Goal: Entertainment & Leisure: Browse casually

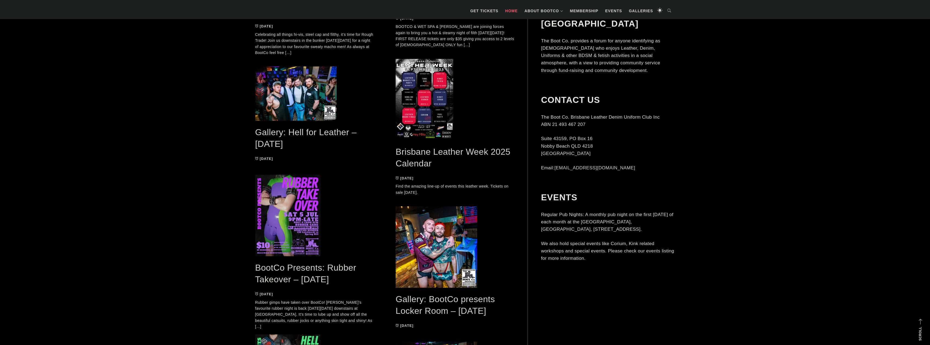
scroll to position [788, 0]
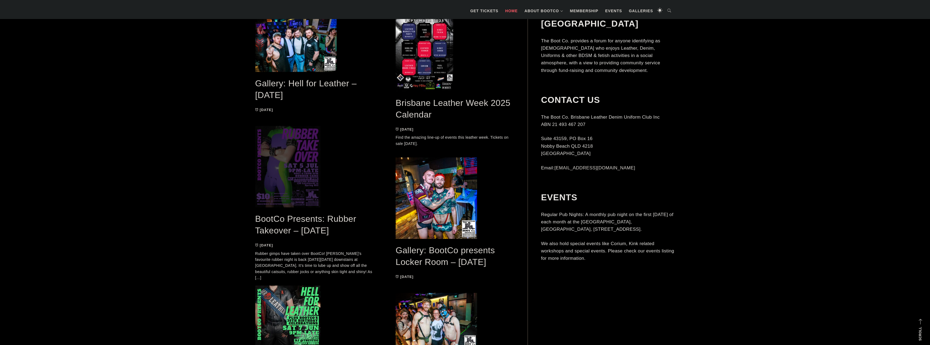
click at [296, 165] on span at bounding box center [314, 166] width 119 height 81
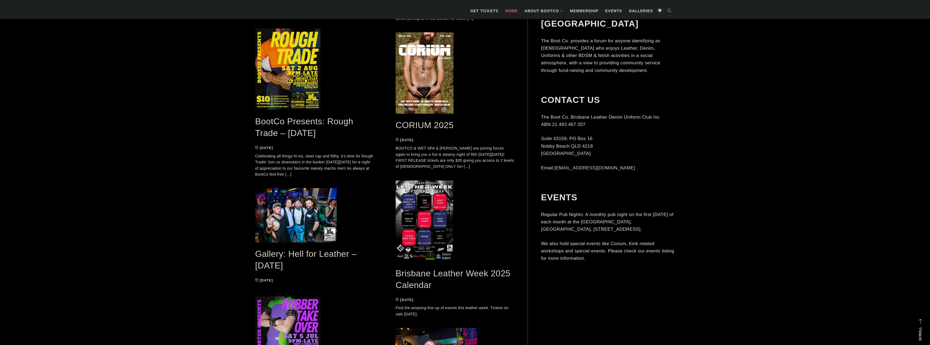
scroll to position [591, 0]
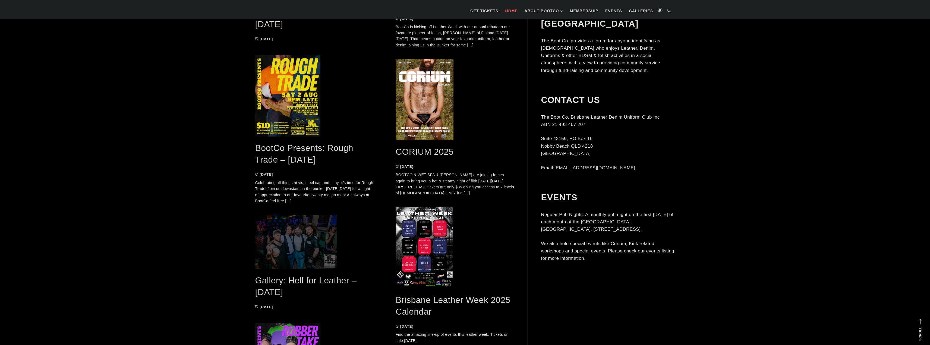
click at [286, 239] on span at bounding box center [314, 242] width 119 height 54
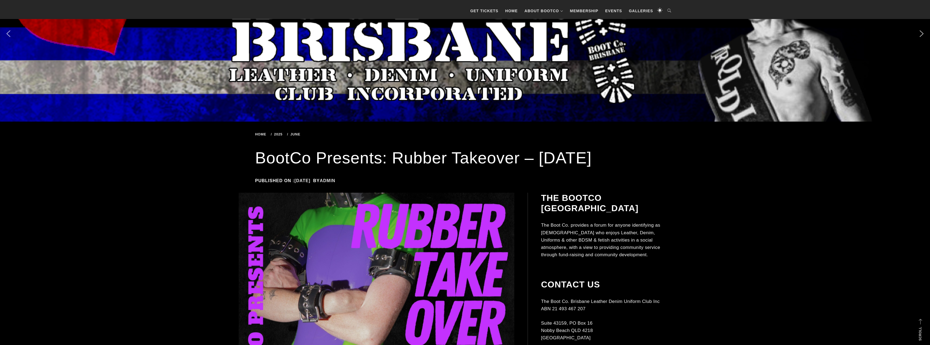
scroll to position [54, 0]
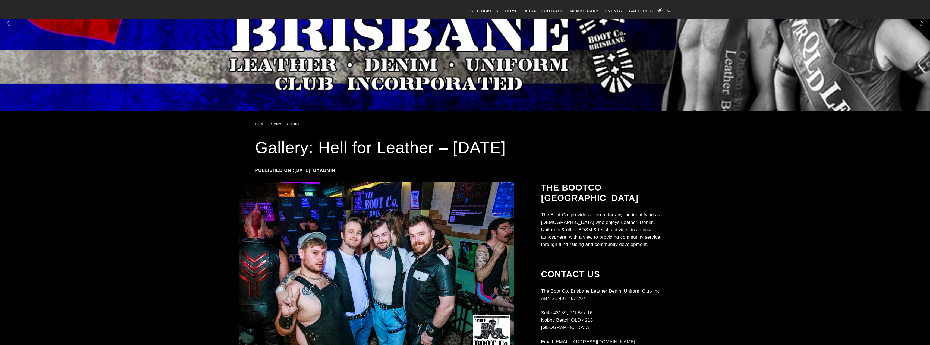
scroll to position [99, 0]
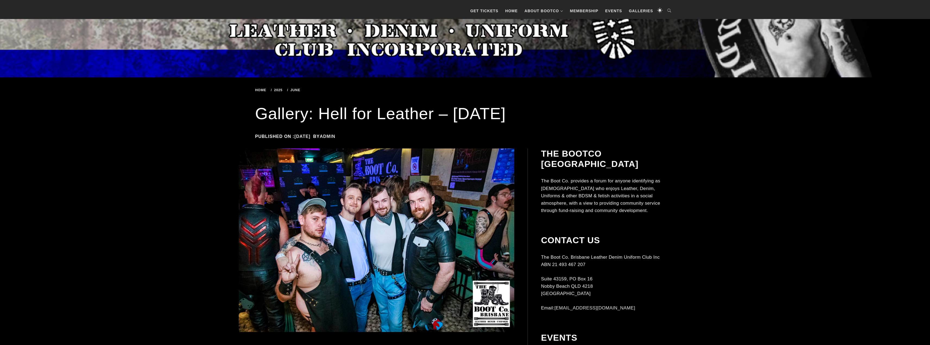
click at [261, 88] on span "Home" at bounding box center [261, 90] width 13 height 4
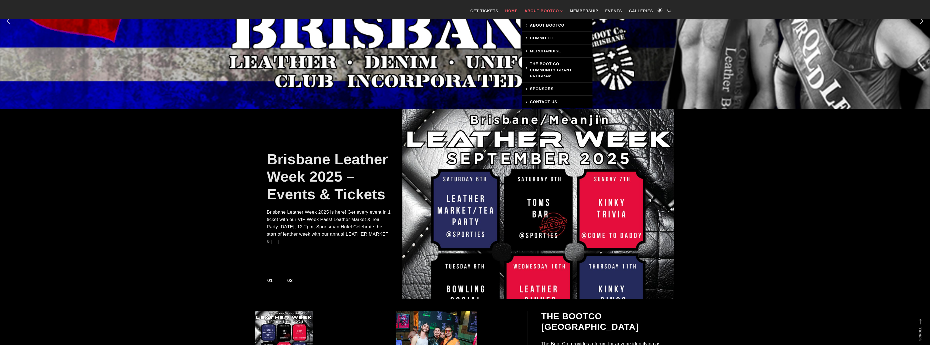
scroll to position [53, 0]
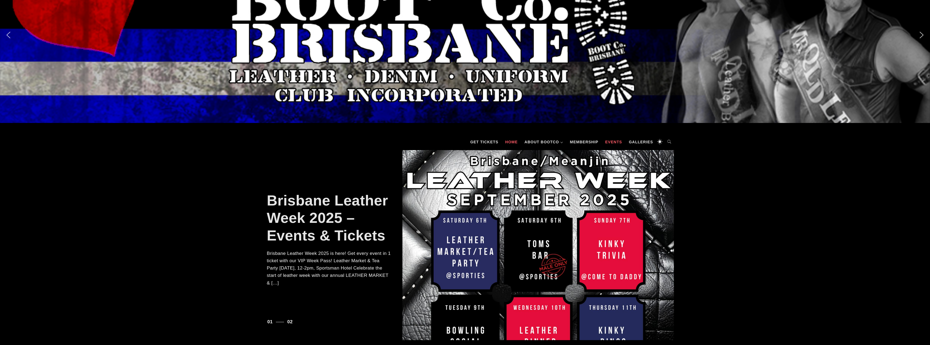
click at [614, 140] on link "Events" at bounding box center [613, 142] width 22 height 16
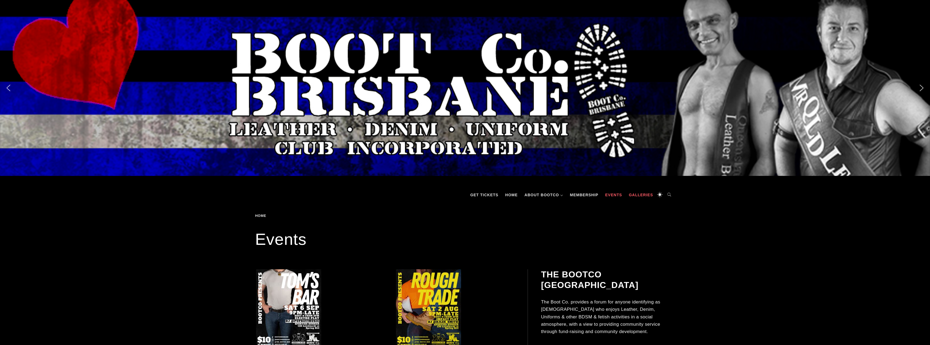
click at [644, 195] on link "Galleries" at bounding box center [641, 195] width 30 height 16
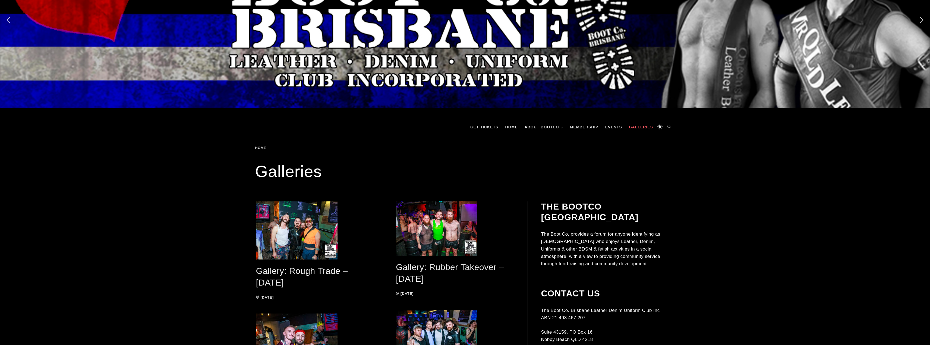
scroll to position [101, 0]
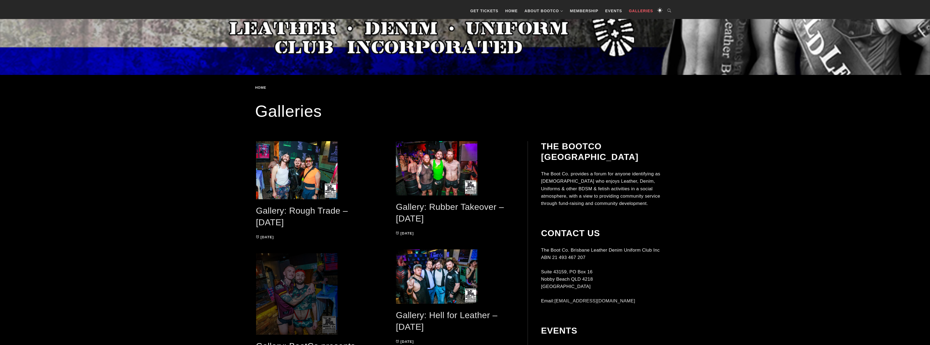
click at [322, 267] on span at bounding box center [315, 293] width 118 height 81
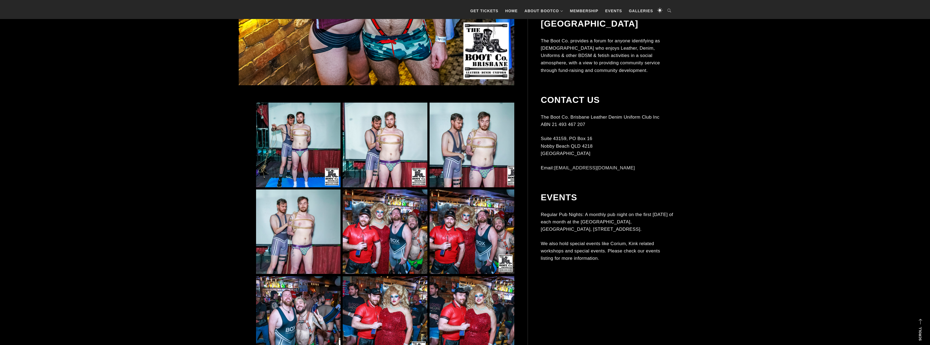
scroll to position [440, 0]
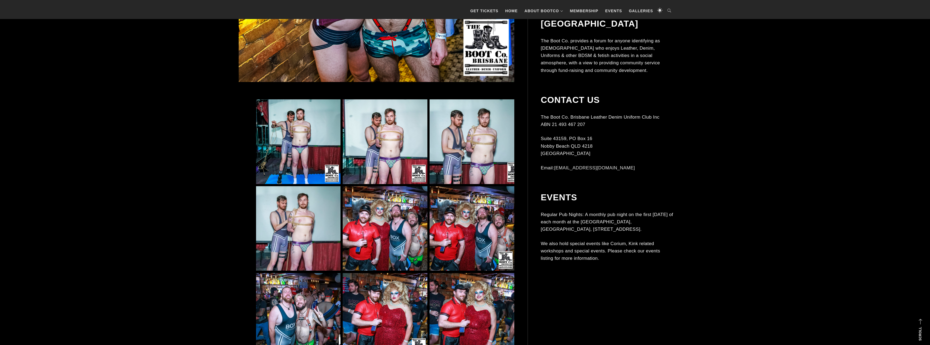
click at [286, 209] on img at bounding box center [298, 228] width 84 height 84
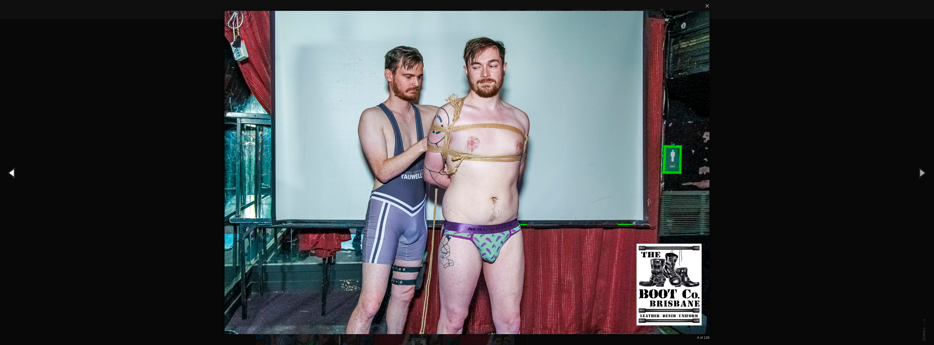
click at [8, 172] on button "button" at bounding box center [12, 173] width 24 height 30
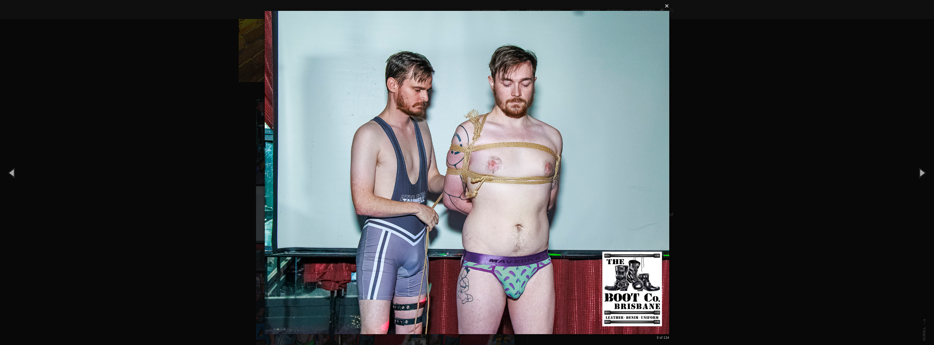
click at [666, 5] on button "×" at bounding box center [468, 6] width 404 height 12
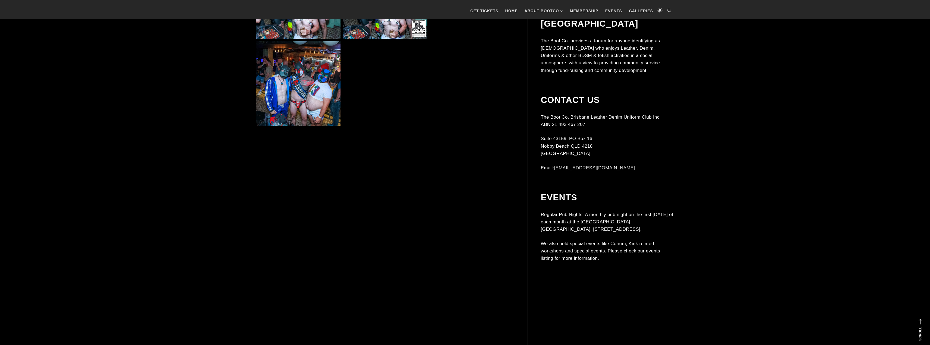
scroll to position [968, 0]
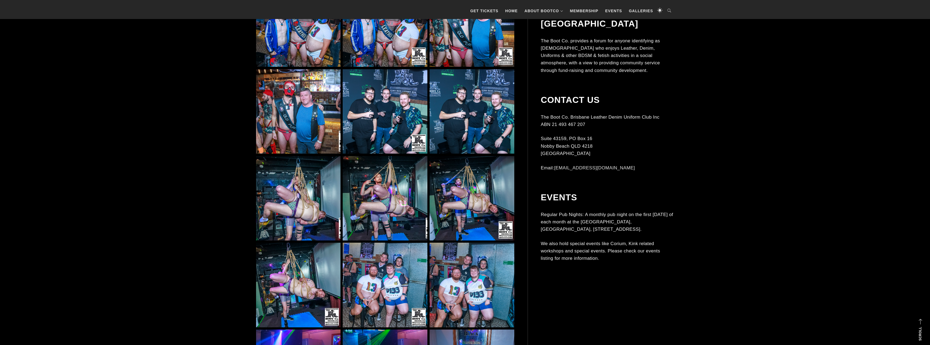
click at [463, 195] on img at bounding box center [471, 198] width 84 height 84
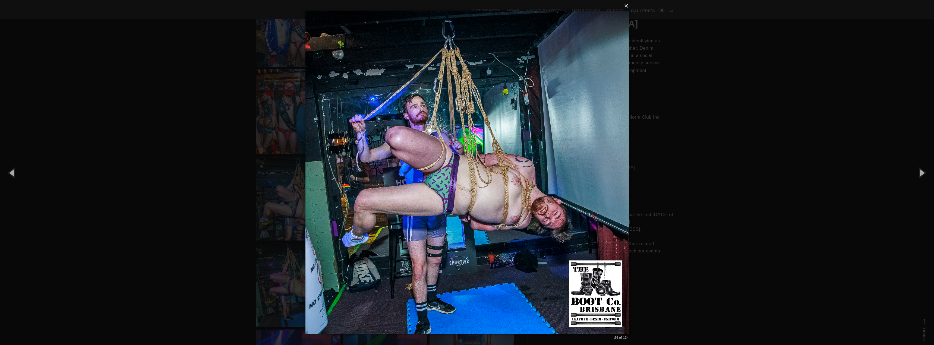
click at [628, 10] on button "×" at bounding box center [468, 6] width 323 height 12
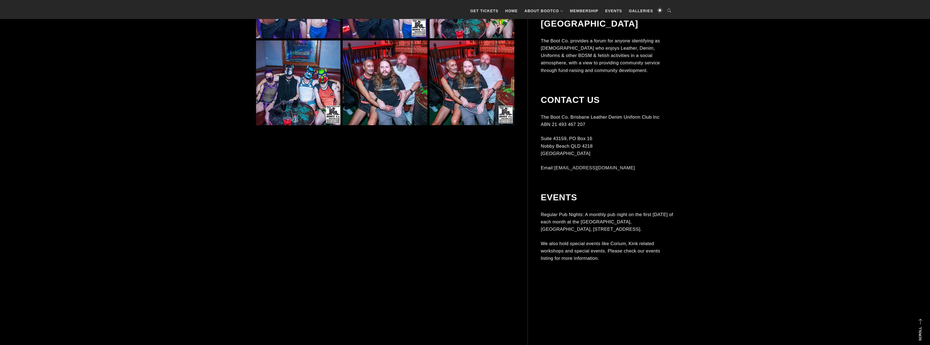
scroll to position [1345, 0]
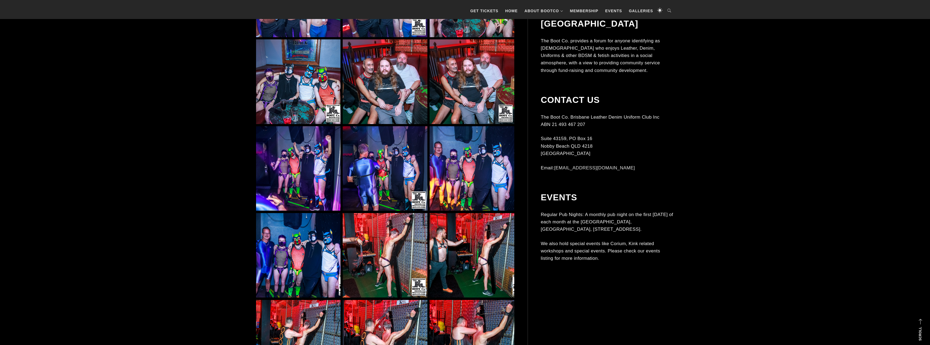
click at [448, 156] on img at bounding box center [471, 168] width 84 height 84
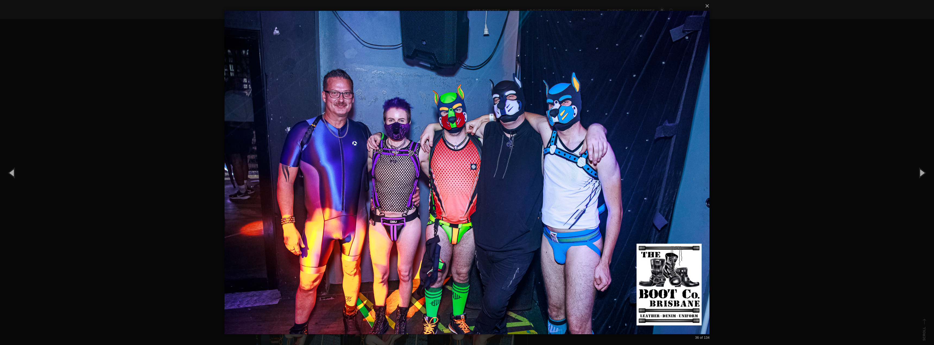
click at [713, 1] on div "× 36 of 134 Loading..." at bounding box center [467, 172] width 934 height 345
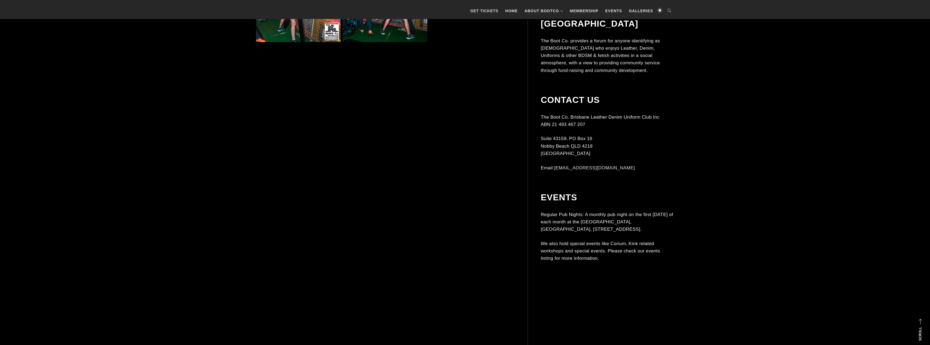
scroll to position [1834, 0]
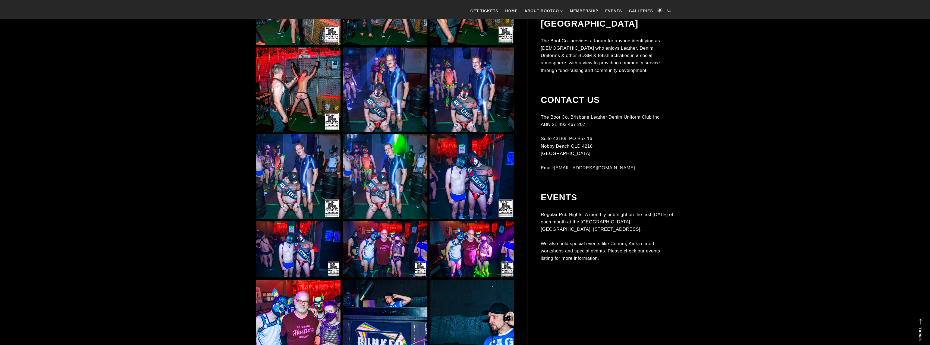
click at [309, 99] on img at bounding box center [298, 90] width 84 height 84
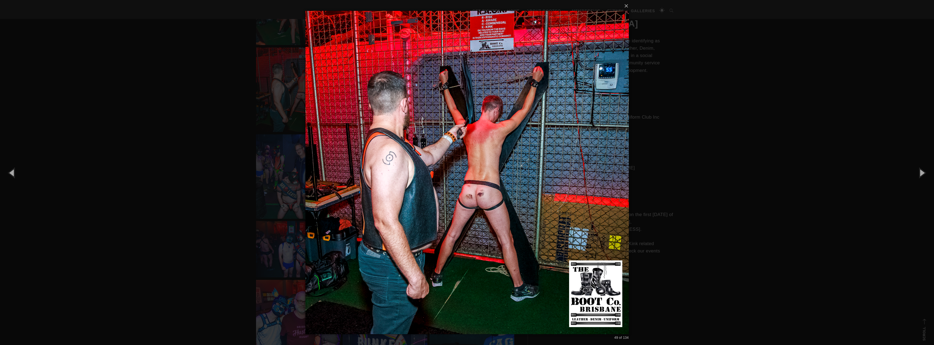
drag, startPoint x: 723, startPoint y: 147, endPoint x: 693, endPoint y: 151, distance: 30.4
click at [712, 149] on div "× 49 of 134 Loading..." at bounding box center [467, 172] width 934 height 345
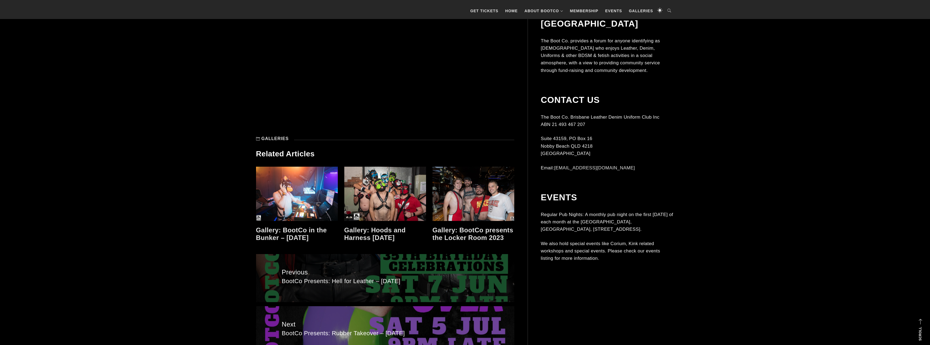
scroll to position [4156, 0]
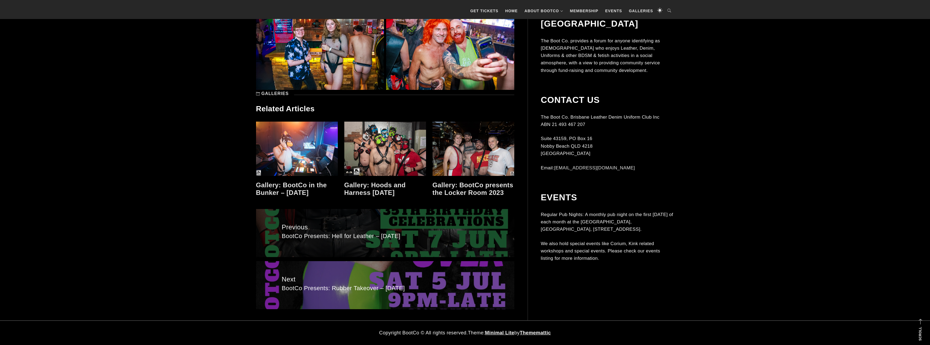
click at [399, 238] on span "BootCo Presents: Hell for Leather – June 2025" at bounding box center [385, 236] width 207 height 8
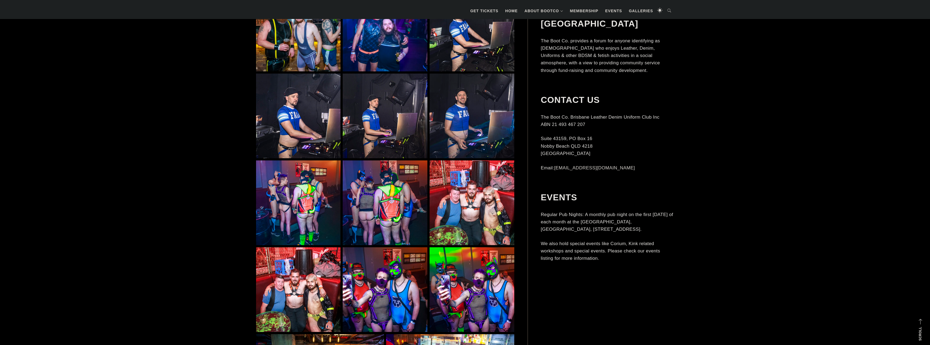
scroll to position [3804, 0]
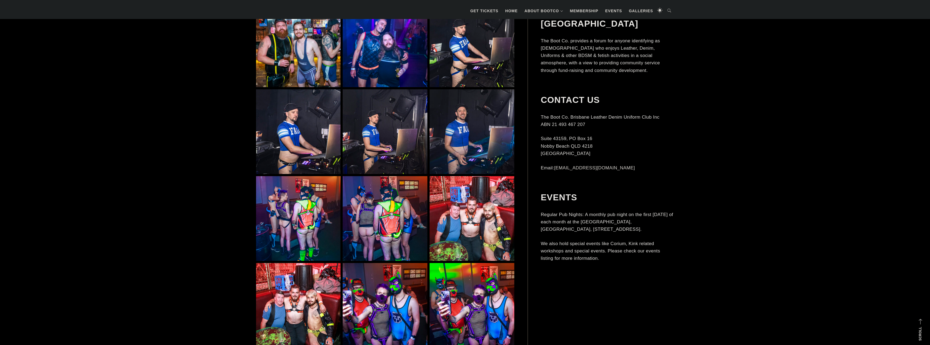
drag, startPoint x: 690, startPoint y: 135, endPoint x: 551, endPoint y: 234, distance: 170.7
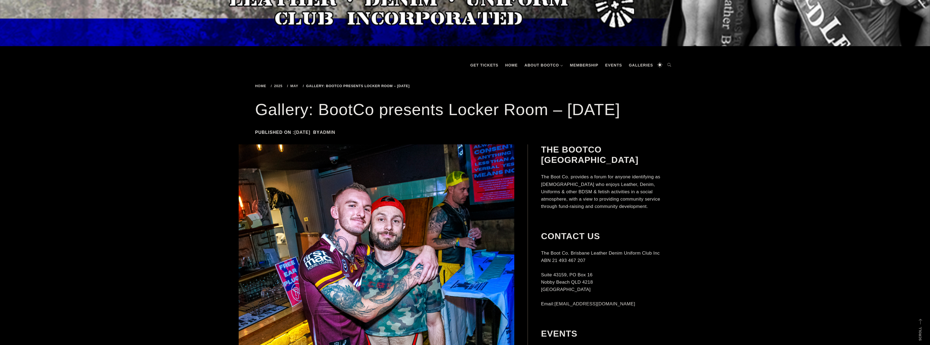
scroll to position [97, 0]
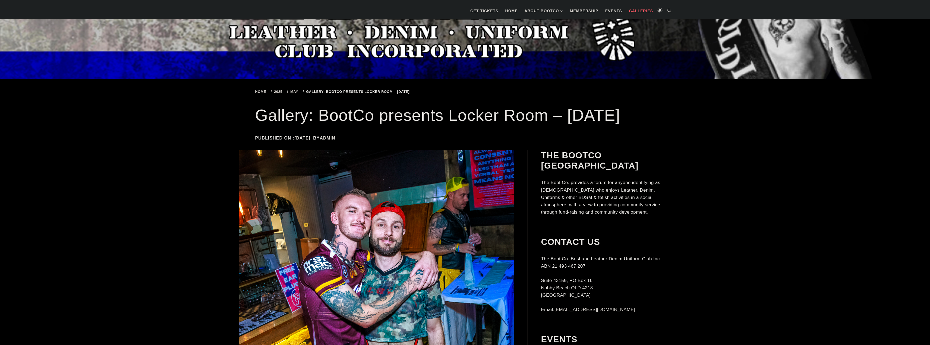
click at [643, 12] on link "Galleries" at bounding box center [641, 11] width 30 height 16
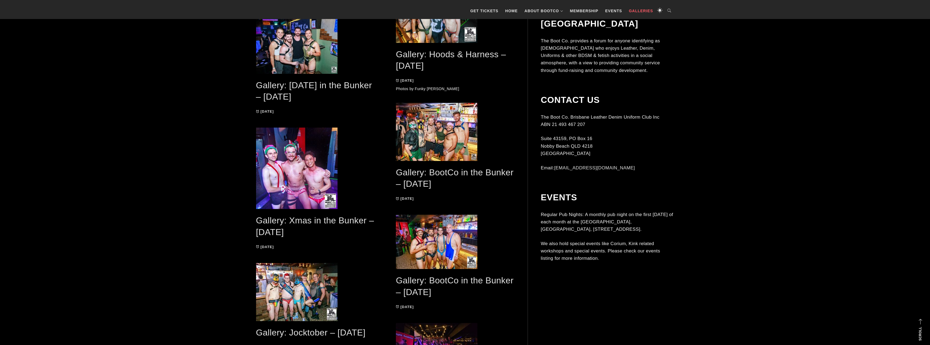
scroll to position [475, 0]
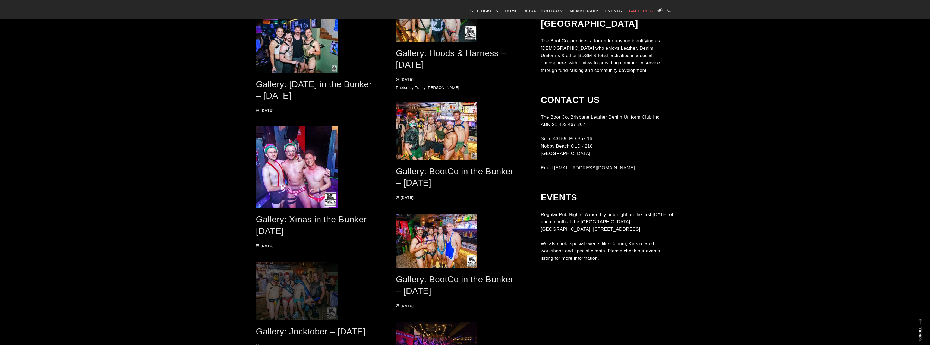
click at [311, 284] on span at bounding box center [315, 291] width 118 height 58
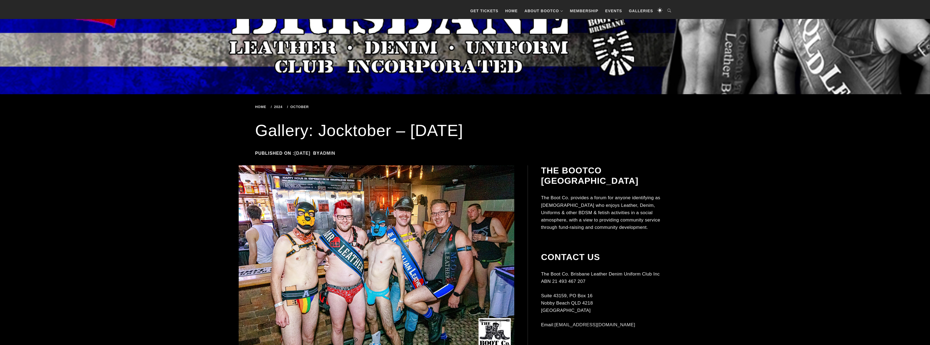
scroll to position [104, 0]
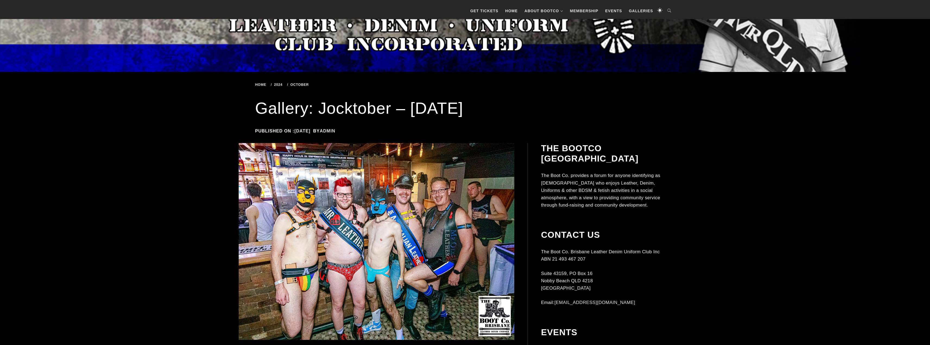
click at [294, 247] on img at bounding box center [377, 241] width 276 height 197
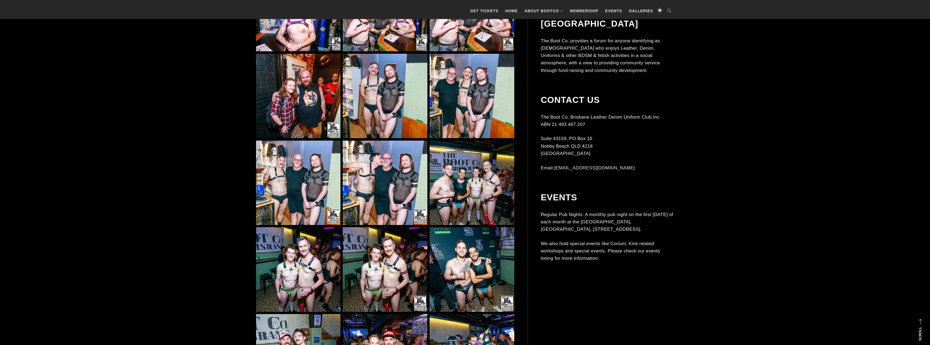
scroll to position [483, 0]
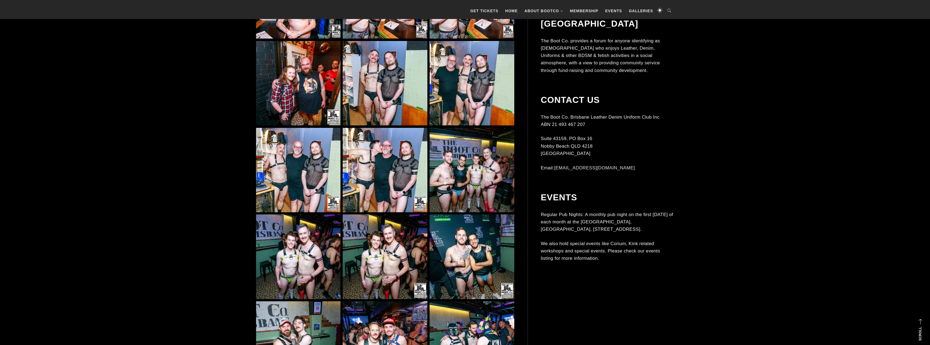
click at [386, 263] on img at bounding box center [385, 256] width 84 height 84
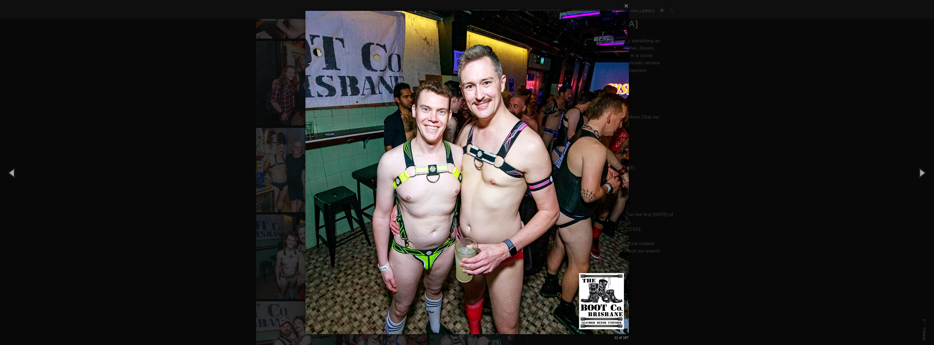
drag, startPoint x: 686, startPoint y: 132, endPoint x: 659, endPoint y: 129, distance: 27.9
click at [664, 135] on div "× 11 of 187 Loading..." at bounding box center [467, 172] width 934 height 345
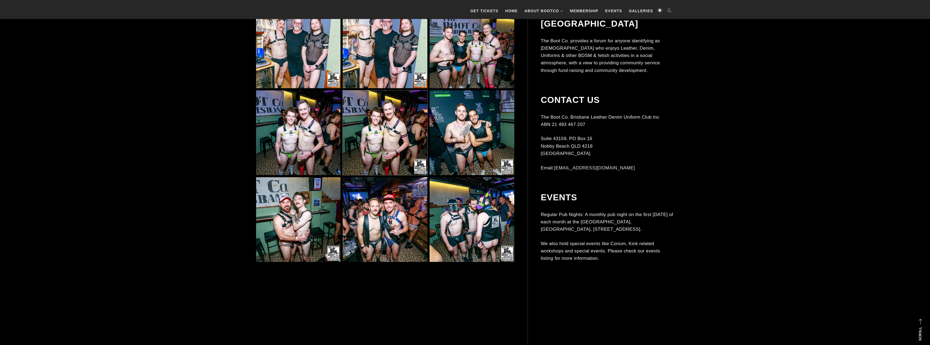
scroll to position [670, 0]
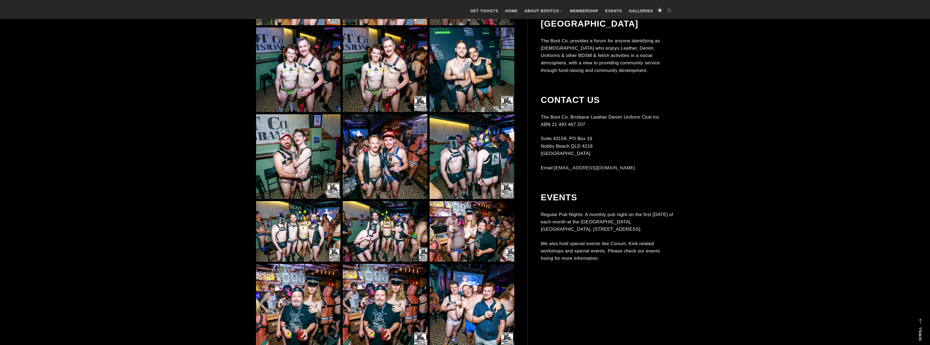
click at [379, 233] on img at bounding box center [385, 231] width 84 height 61
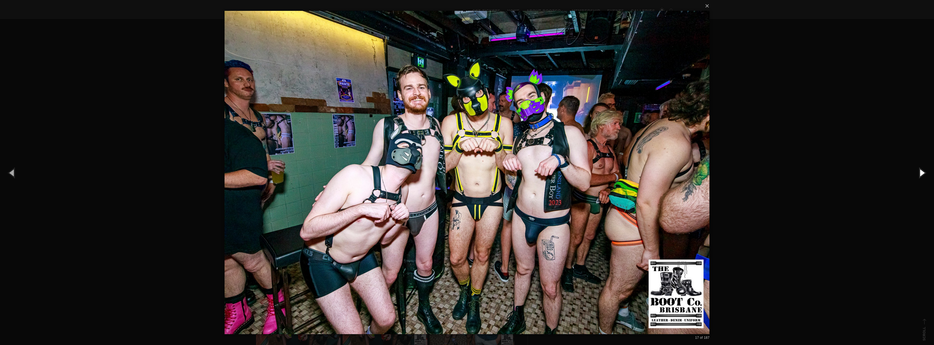
drag, startPoint x: 920, startPoint y: 172, endPoint x: 925, endPoint y: 179, distance: 9.0
click at [920, 172] on button "button" at bounding box center [921, 173] width 24 height 30
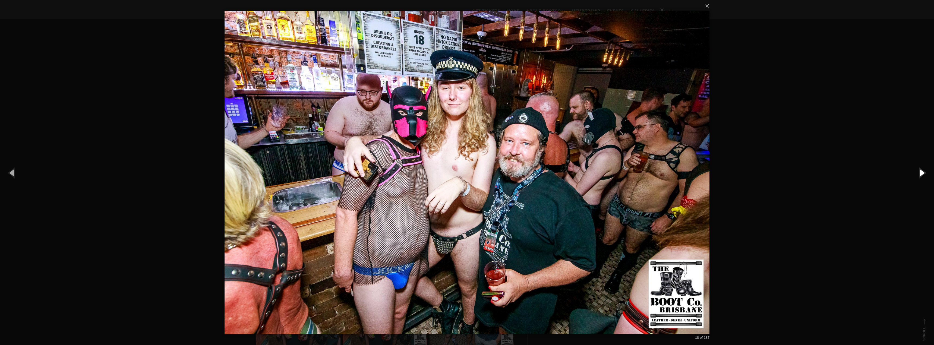
click at [920, 168] on button "button" at bounding box center [921, 173] width 24 height 30
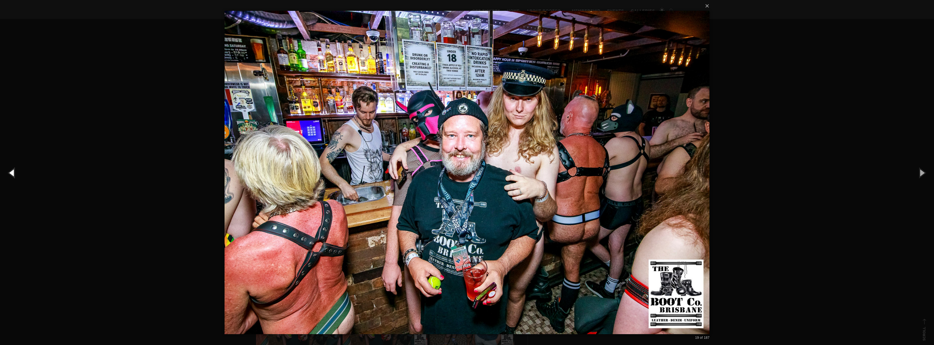
click at [6, 175] on button "button" at bounding box center [12, 173] width 24 height 30
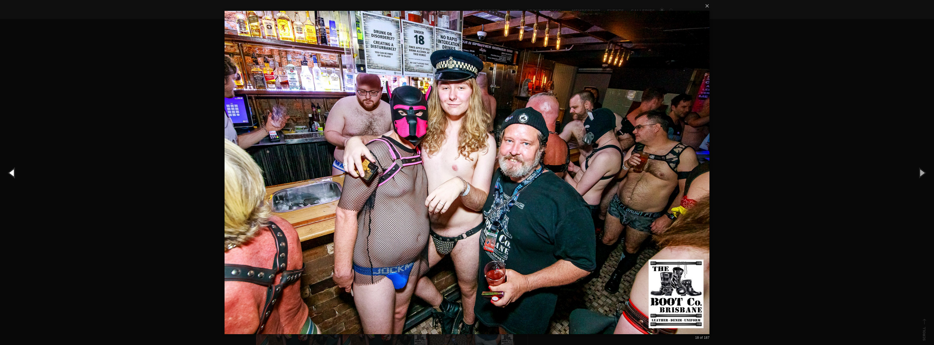
click at [18, 171] on button "button" at bounding box center [12, 173] width 24 height 30
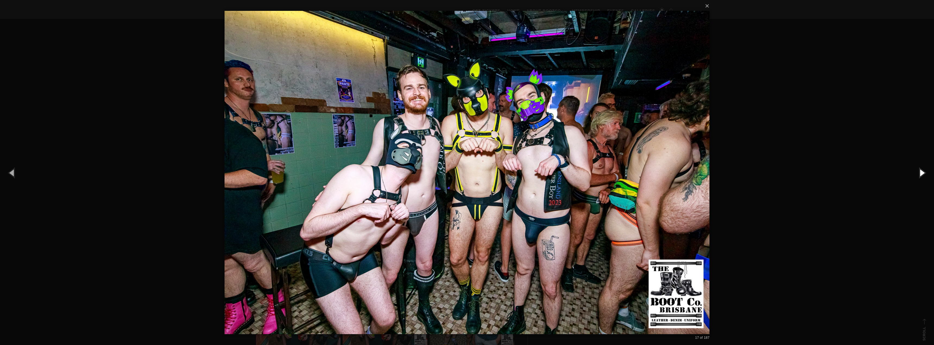
drag, startPoint x: 925, startPoint y: 173, endPoint x: 918, endPoint y: 170, distance: 7.3
click at [925, 173] on button "button" at bounding box center [921, 173] width 24 height 30
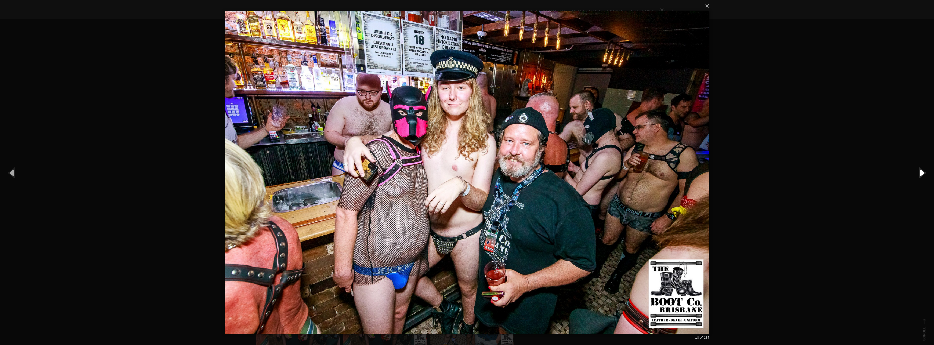
drag, startPoint x: 915, startPoint y: 171, endPoint x: 918, endPoint y: 172, distance: 3.5
click at [916, 174] on button "button" at bounding box center [921, 173] width 24 height 30
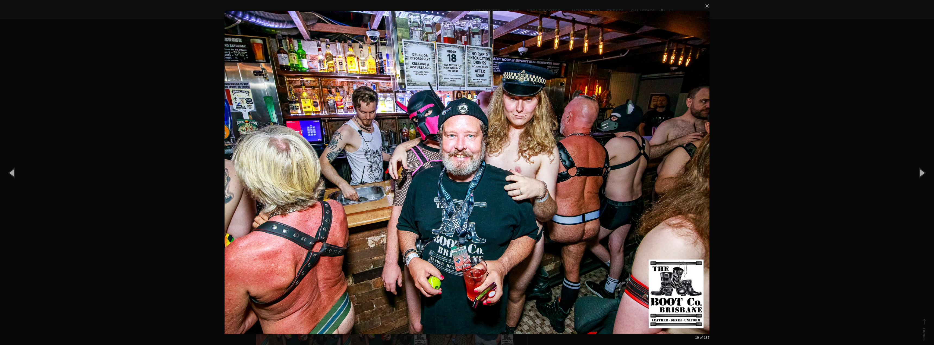
drag, startPoint x: 784, startPoint y: 144, endPoint x: 700, endPoint y: 147, distance: 83.1
click at [779, 142] on div "× 19 of 187 Loading..." at bounding box center [467, 172] width 934 height 345
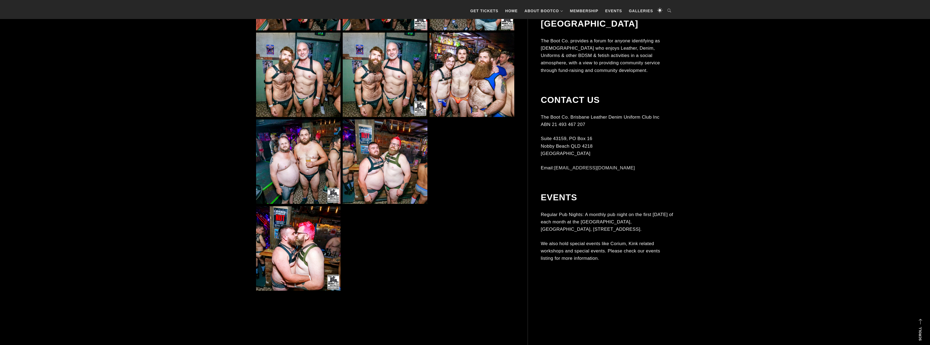
scroll to position [989, 0]
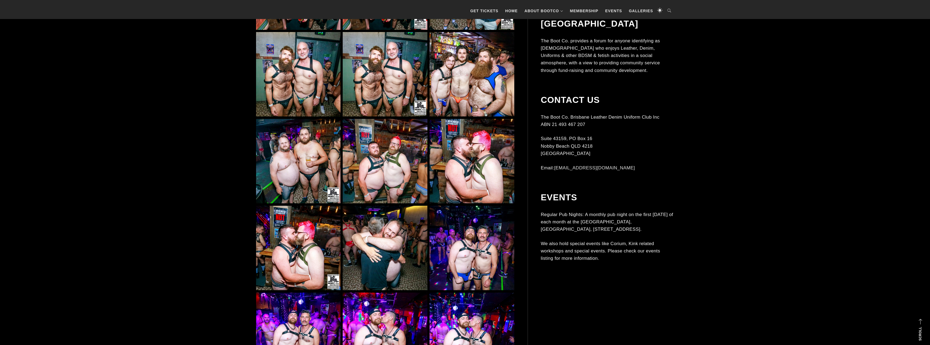
click at [393, 163] on img at bounding box center [385, 161] width 84 height 84
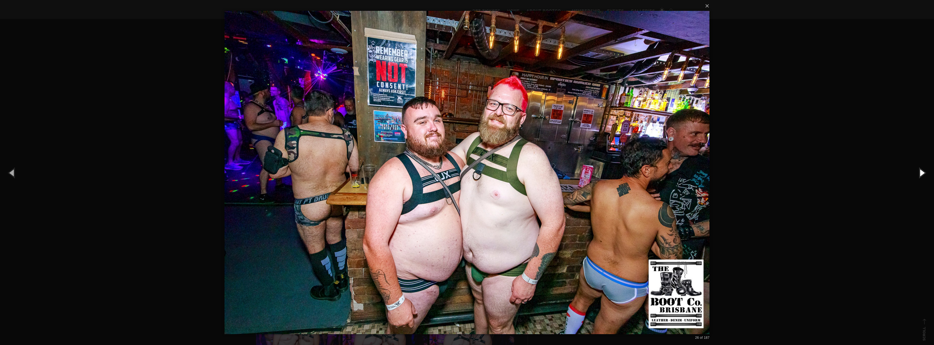
click at [920, 174] on button "button" at bounding box center [921, 173] width 24 height 30
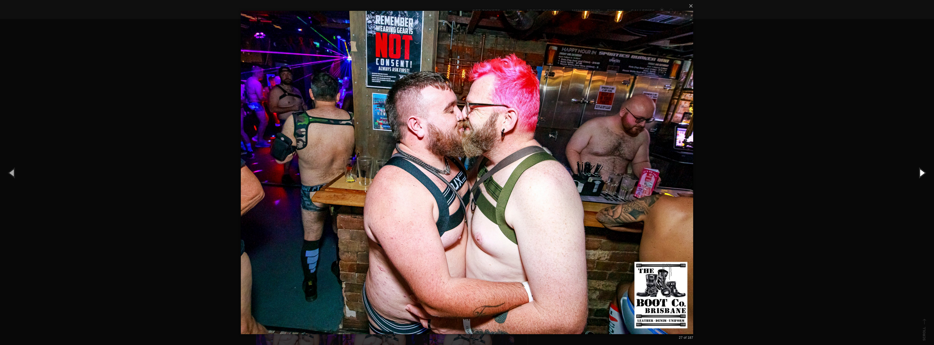
click at [920, 168] on button "button" at bounding box center [921, 173] width 24 height 30
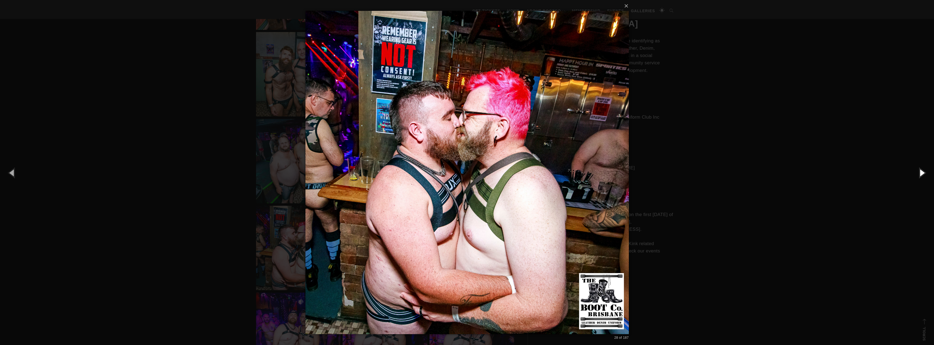
drag, startPoint x: 918, startPoint y: 178, endPoint x: 912, endPoint y: 187, distance: 11.0
click at [917, 178] on button "button" at bounding box center [921, 173] width 24 height 30
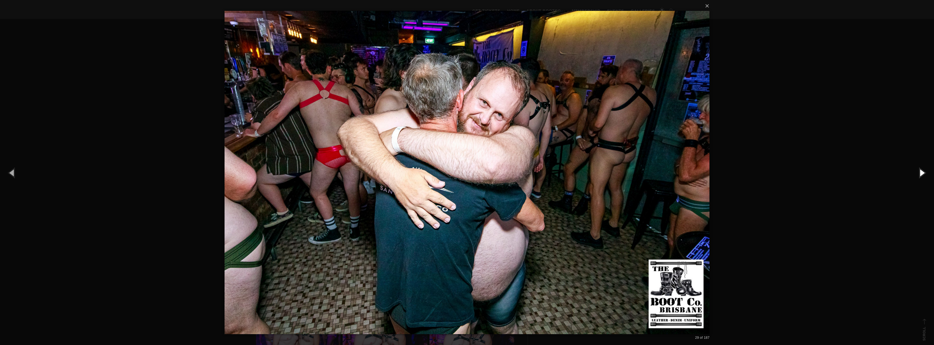
click at [920, 172] on button "button" at bounding box center [921, 173] width 24 height 30
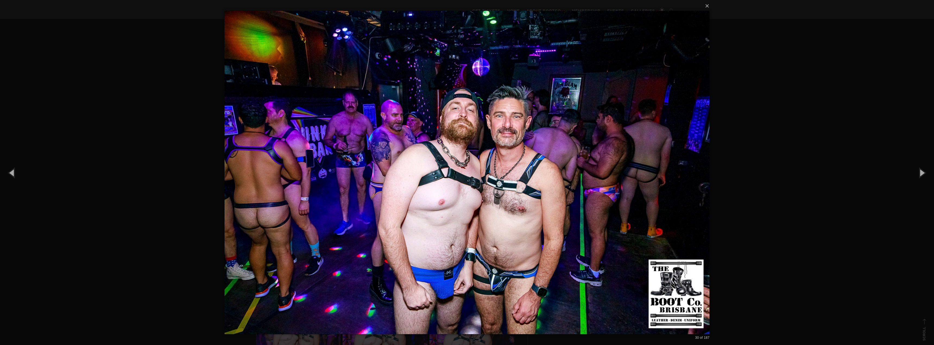
drag, startPoint x: 860, startPoint y: 181, endPoint x: 828, endPoint y: 197, distance: 35.8
click at [858, 193] on div "× 30 of 187 Loading..." at bounding box center [467, 172] width 934 height 345
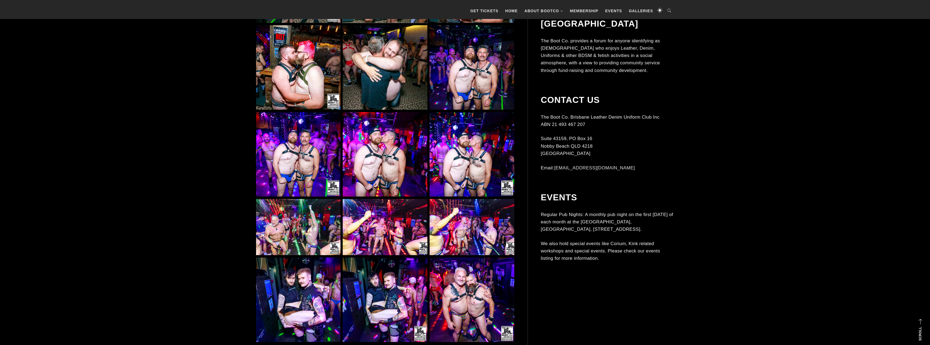
scroll to position [1174, 0]
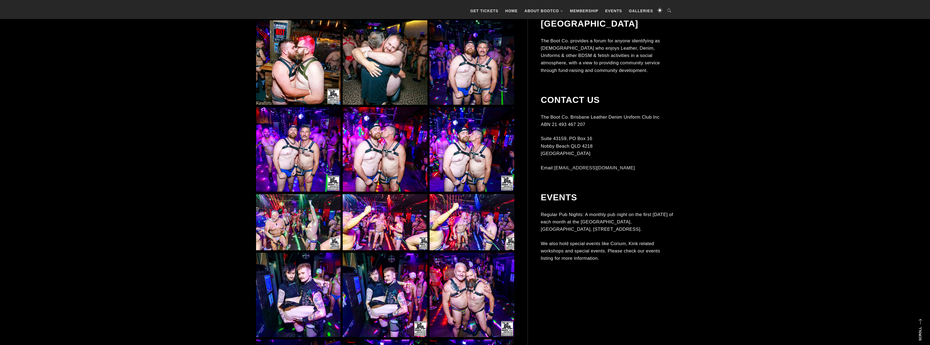
click at [307, 277] on img at bounding box center [298, 295] width 84 height 84
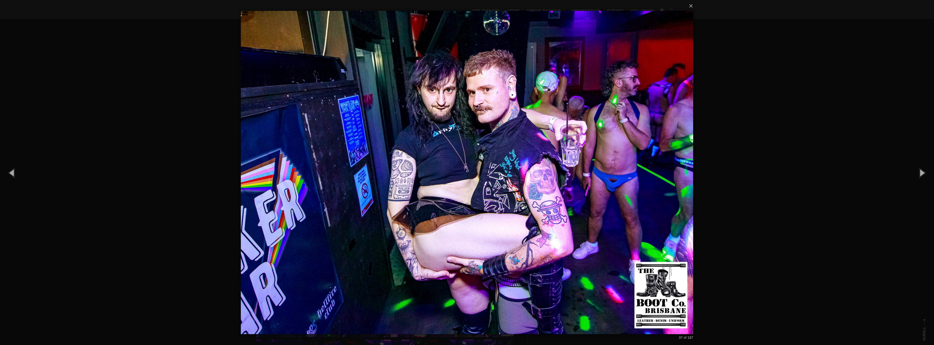
drag, startPoint x: 763, startPoint y: 154, endPoint x: 771, endPoint y: 153, distance: 8.2
click at [769, 151] on div "× 37 of 187 Loading..." at bounding box center [467, 172] width 934 height 345
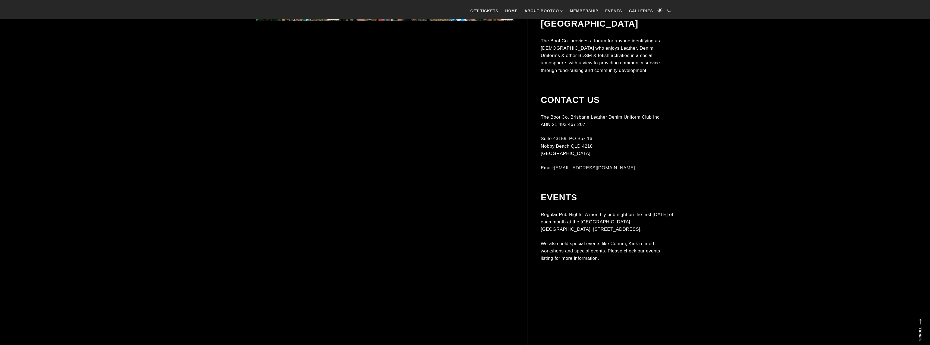
scroll to position [2463, 0]
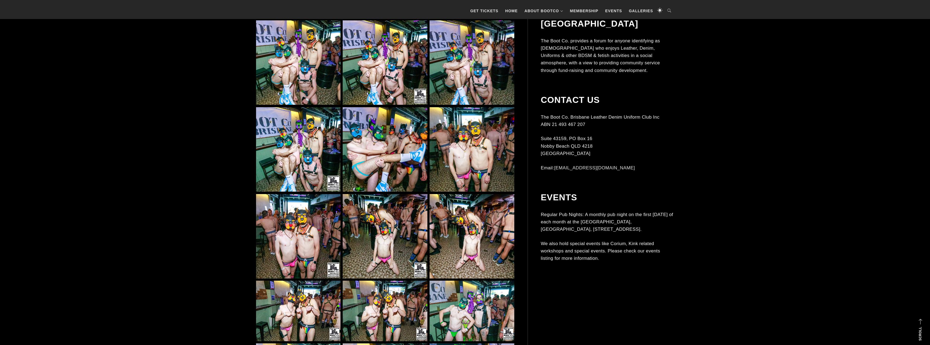
click at [390, 229] on img at bounding box center [385, 236] width 84 height 84
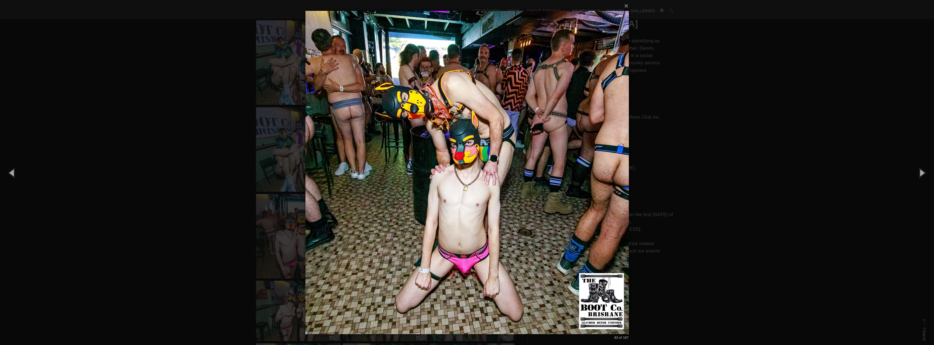
drag, startPoint x: 788, startPoint y: 166, endPoint x: 783, endPoint y: 169, distance: 6.1
click at [788, 166] on div "× 83 of 187 Loading..." at bounding box center [467, 172] width 934 height 345
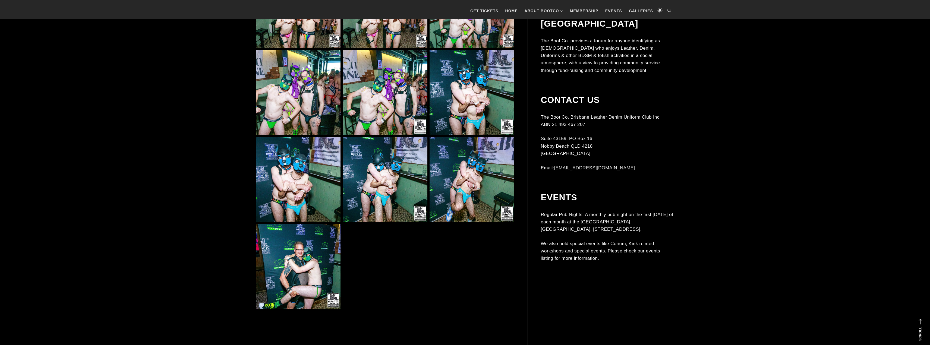
scroll to position [2764, 0]
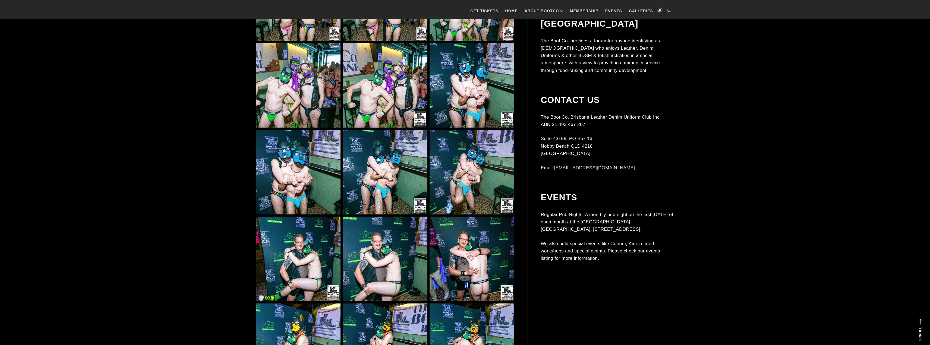
click at [713, 240] on div "The Boot Co Brisbane Leather Denim Uniform Club Incorporated Men's Leather – De…" at bounding box center [465, 280] width 930 height 5737
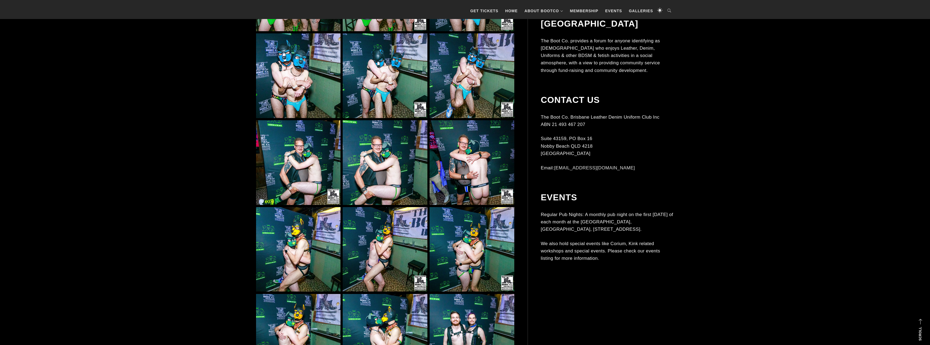
scroll to position [2884, 0]
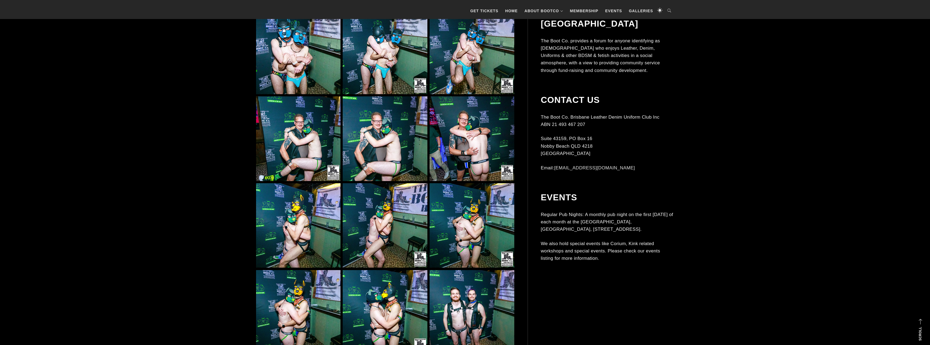
click at [389, 218] on img at bounding box center [385, 225] width 84 height 84
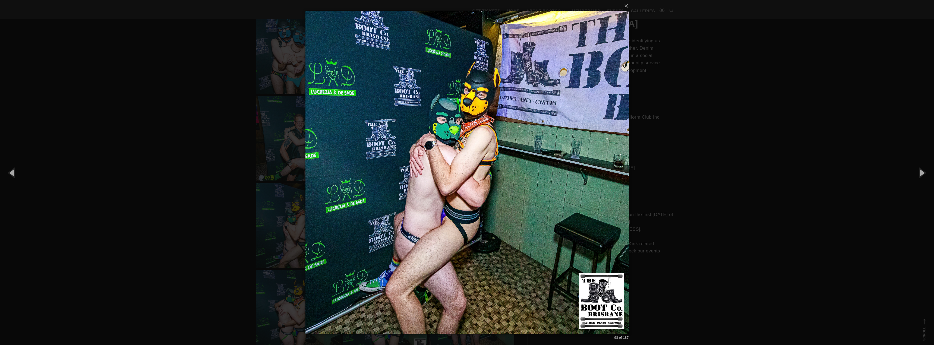
click at [280, 144] on div "× 98 of 187 Loading..." at bounding box center [467, 172] width 934 height 345
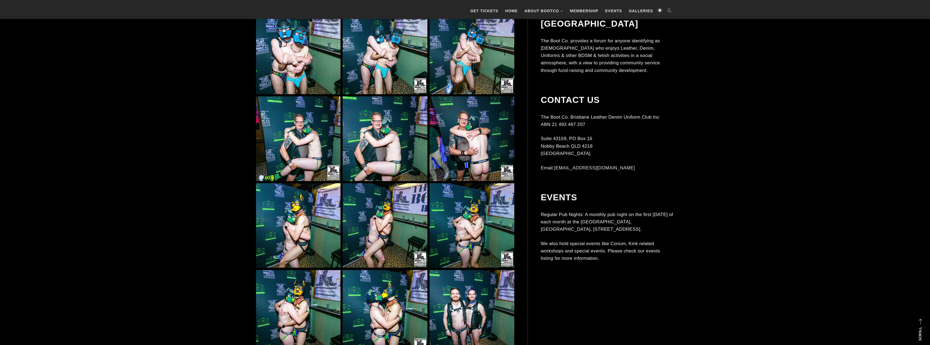
click at [307, 138] on img at bounding box center [298, 138] width 84 height 84
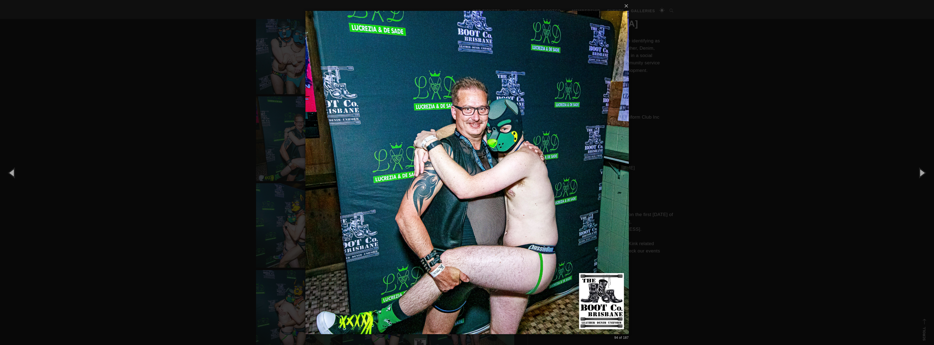
click at [751, 161] on div "× 94 of 187 Loading..." at bounding box center [467, 172] width 934 height 345
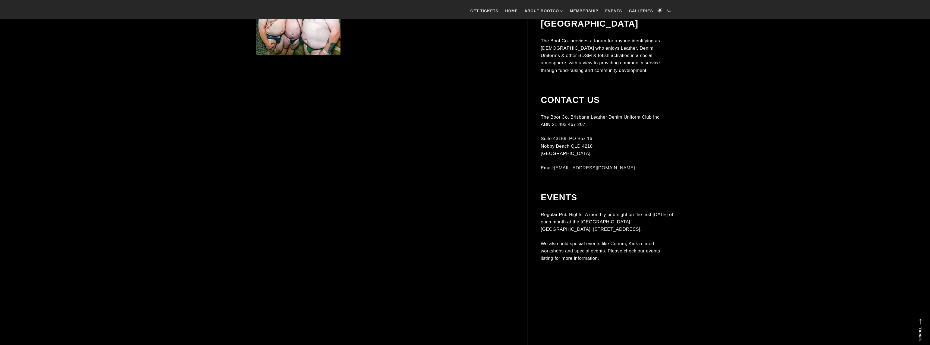
scroll to position [4764, 0]
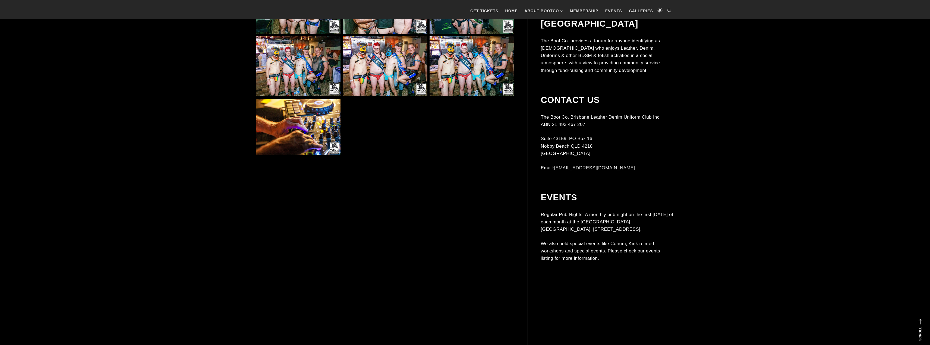
scroll to position [5148, 0]
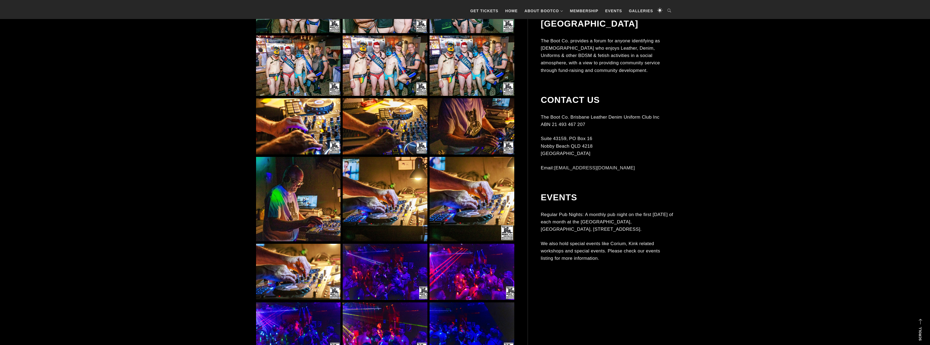
click at [401, 268] on img at bounding box center [385, 272] width 84 height 56
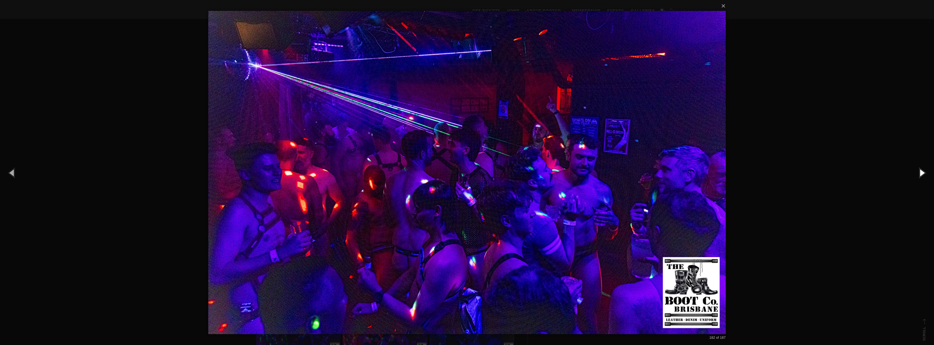
click at [927, 173] on button "button" at bounding box center [921, 173] width 24 height 30
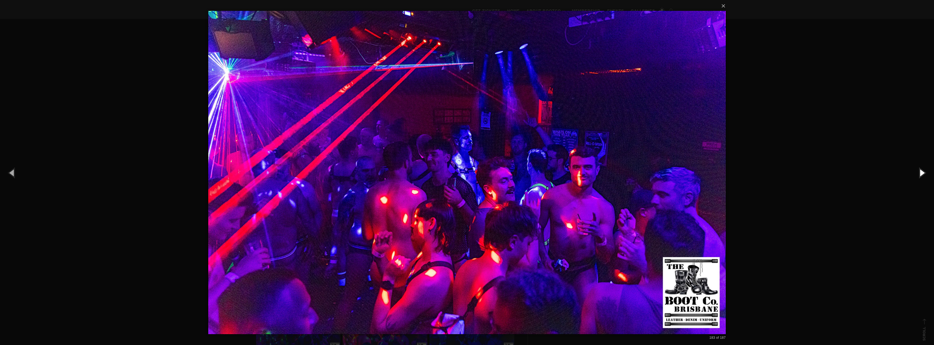
click at [918, 172] on button "button" at bounding box center [921, 173] width 24 height 30
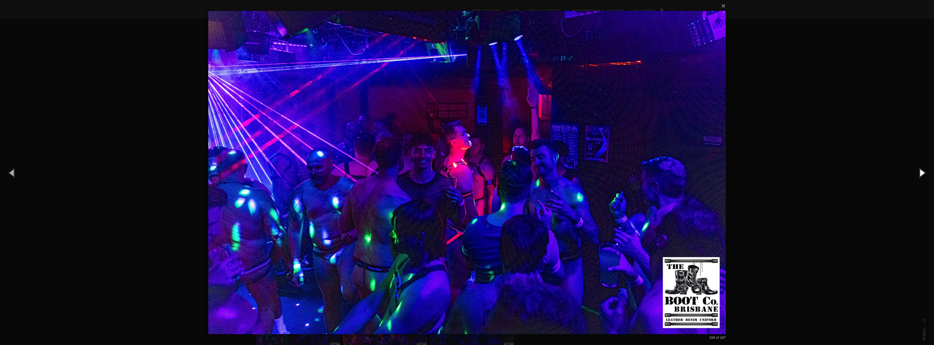
click at [927, 176] on button "button" at bounding box center [921, 173] width 24 height 30
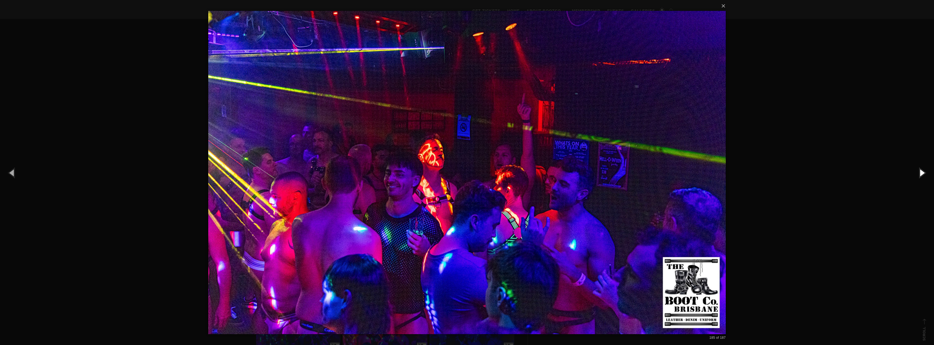
click at [925, 174] on button "button" at bounding box center [921, 173] width 24 height 30
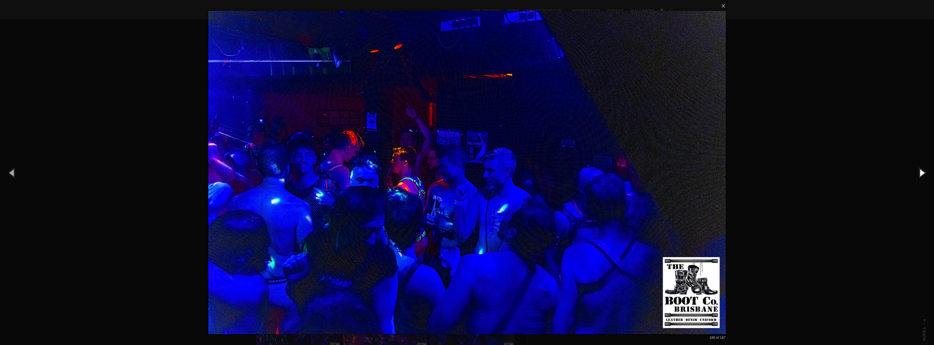
click at [913, 178] on button "button" at bounding box center [921, 173] width 24 height 30
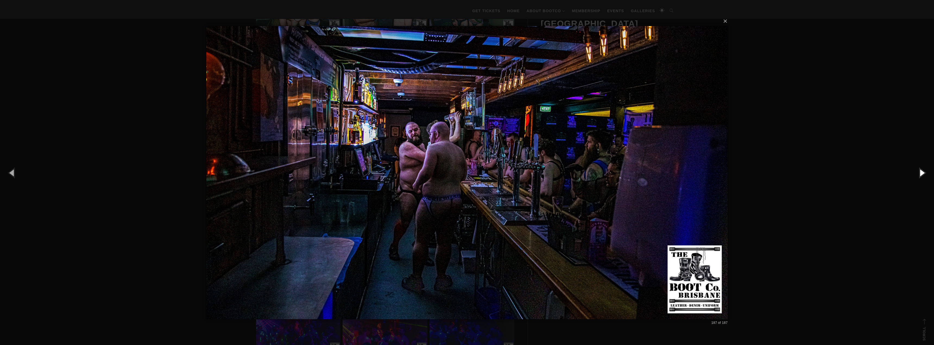
click at [911, 165] on button "button" at bounding box center [921, 173] width 24 height 30
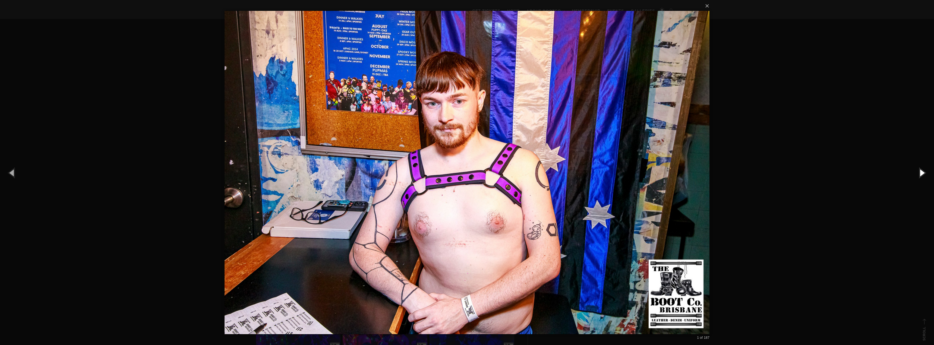
click at [927, 167] on button "button" at bounding box center [921, 173] width 24 height 30
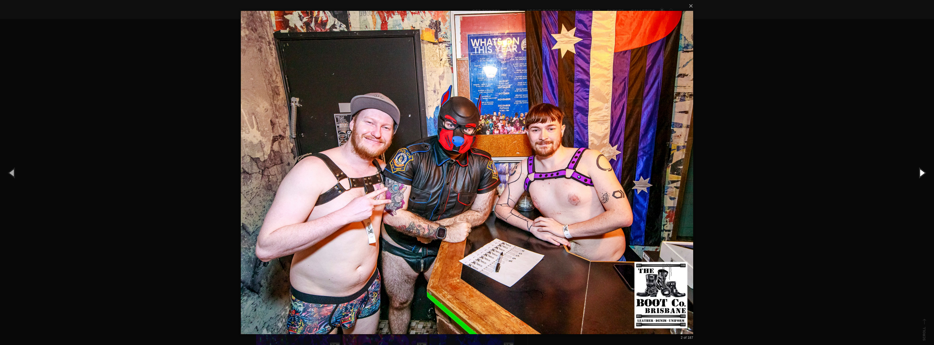
click at [921, 172] on button "button" at bounding box center [921, 173] width 24 height 30
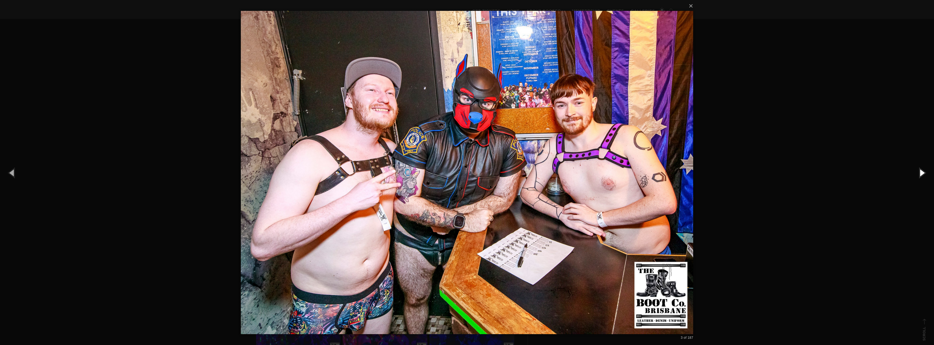
click at [918, 178] on button "button" at bounding box center [921, 173] width 24 height 30
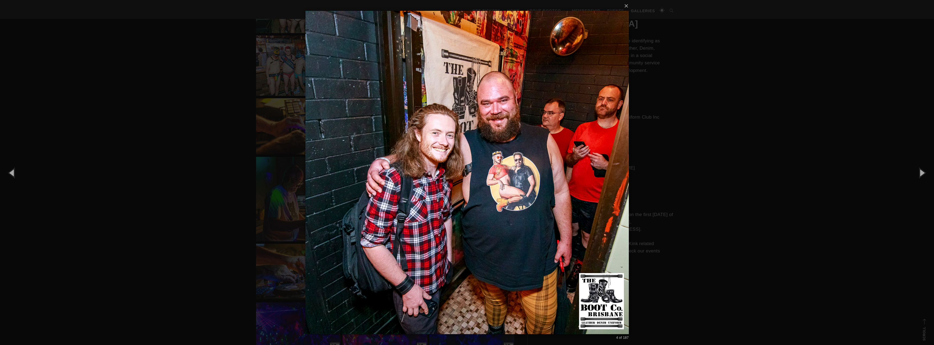
click at [779, 182] on div "× 4 of 187 Loading..." at bounding box center [467, 172] width 934 height 345
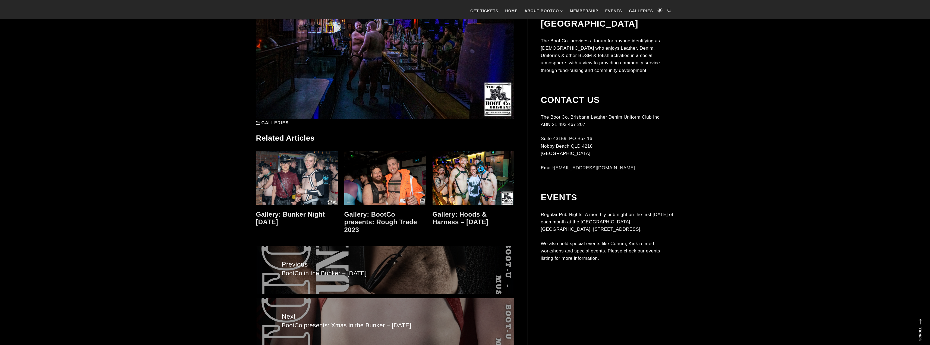
scroll to position [5531, 0]
drag, startPoint x: 460, startPoint y: 176, endPoint x: 457, endPoint y: 179, distance: 3.7
click at [460, 176] on link at bounding box center [473, 179] width 82 height 54
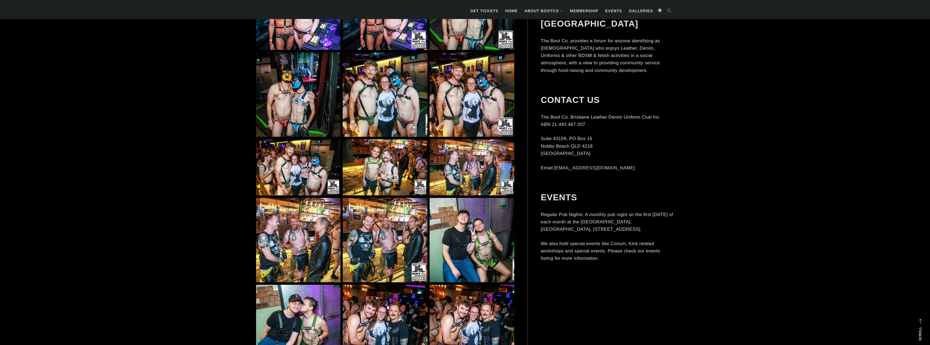
scroll to position [509, 0]
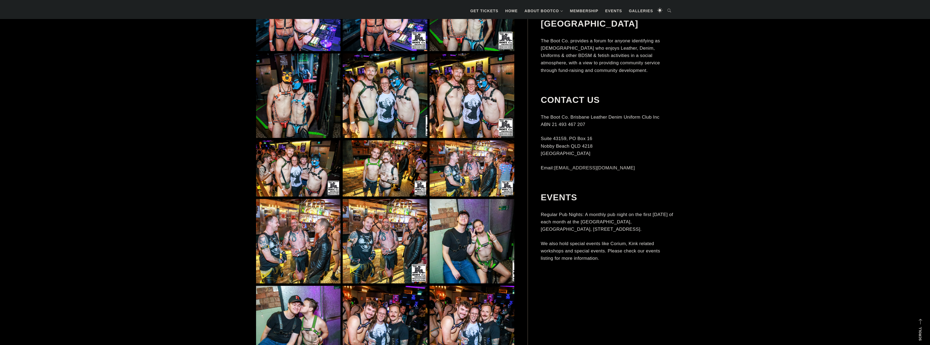
click at [451, 92] on img at bounding box center [471, 95] width 84 height 84
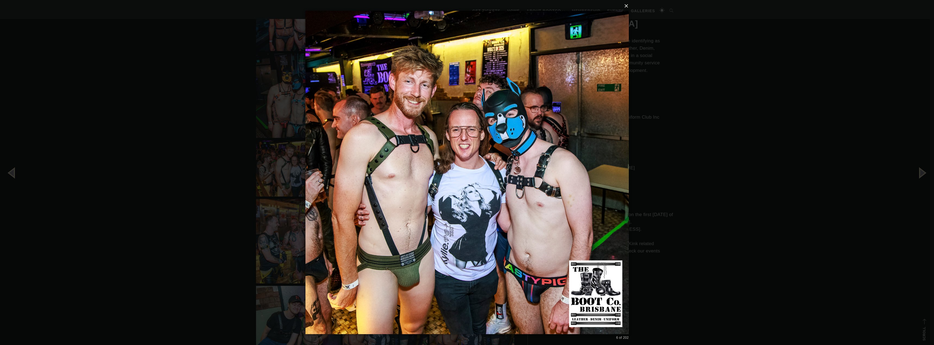
click at [623, 6] on button "×" at bounding box center [468, 6] width 323 height 12
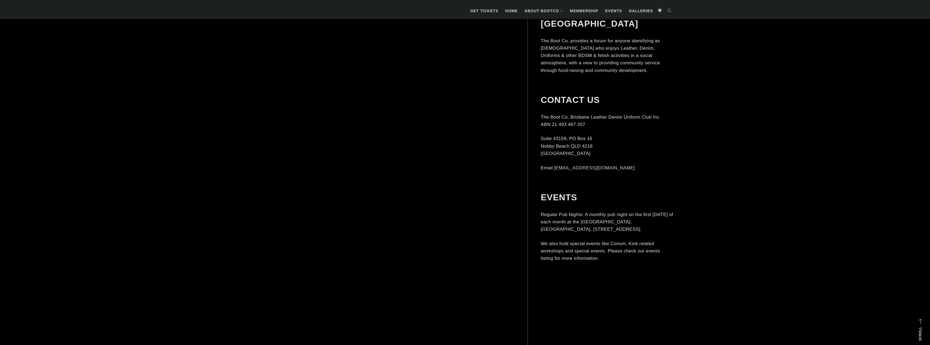
scroll to position [1618, 0]
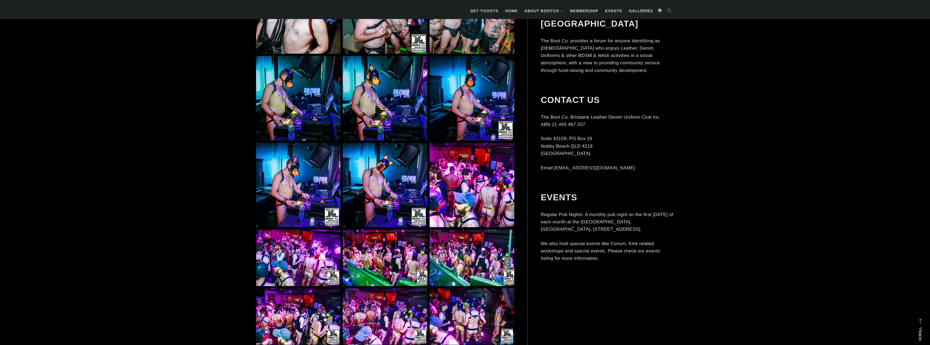
click at [371, 184] on img at bounding box center [385, 185] width 84 height 84
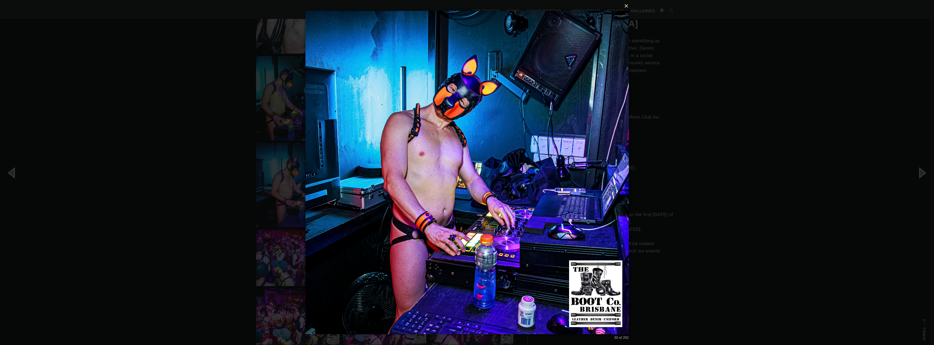
click at [628, 2] on button "×" at bounding box center [468, 6] width 323 height 12
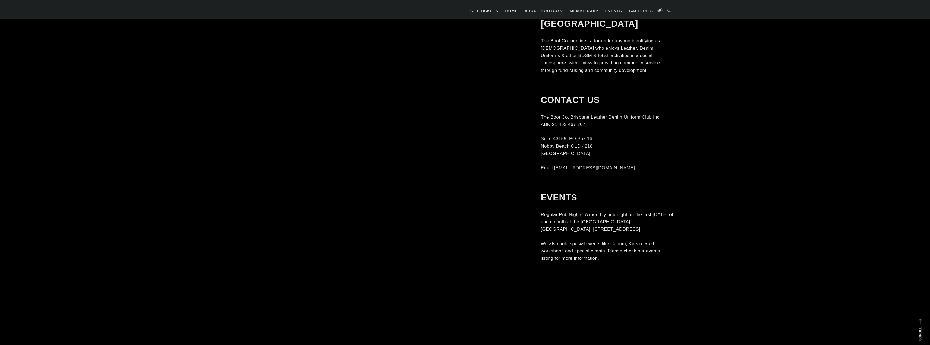
scroll to position [2140, 0]
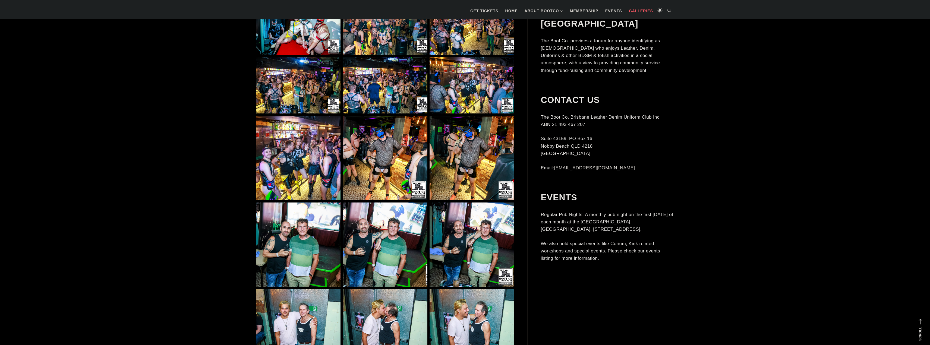
click at [638, 19] on link "Galleries" at bounding box center [641, 11] width 30 height 16
